Goal: Task Accomplishment & Management: Use online tool/utility

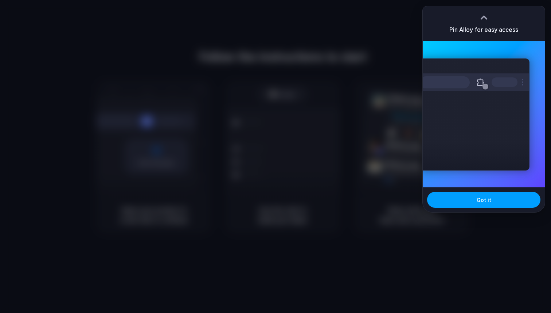
click at [481, 201] on span "Got it" at bounding box center [484, 200] width 15 height 8
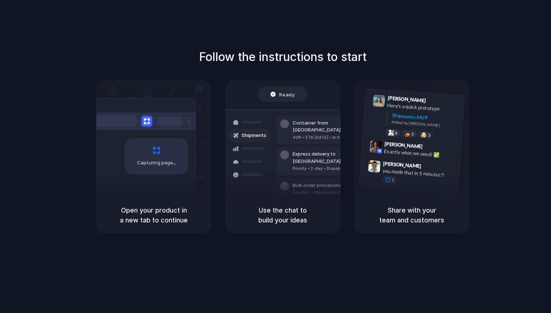
click at [276, 156] on div at bounding box center [276, 156] width 0 height 0
